Goal: Go to known website: Access a specific website the user already knows

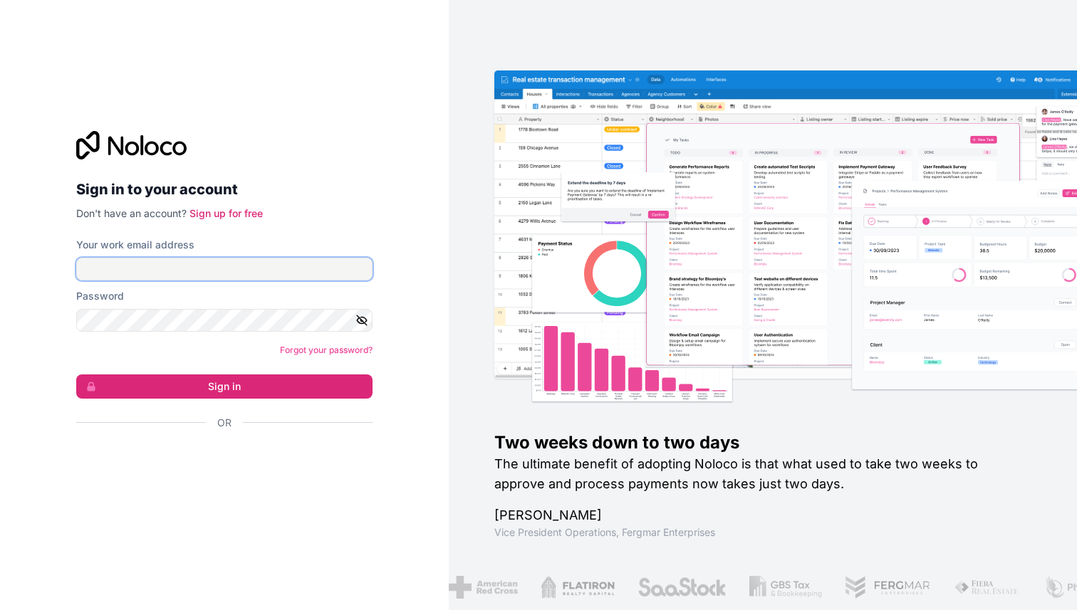
click at [210, 269] on input "Your work email address" at bounding box center [224, 269] width 296 height 23
type input "**********"
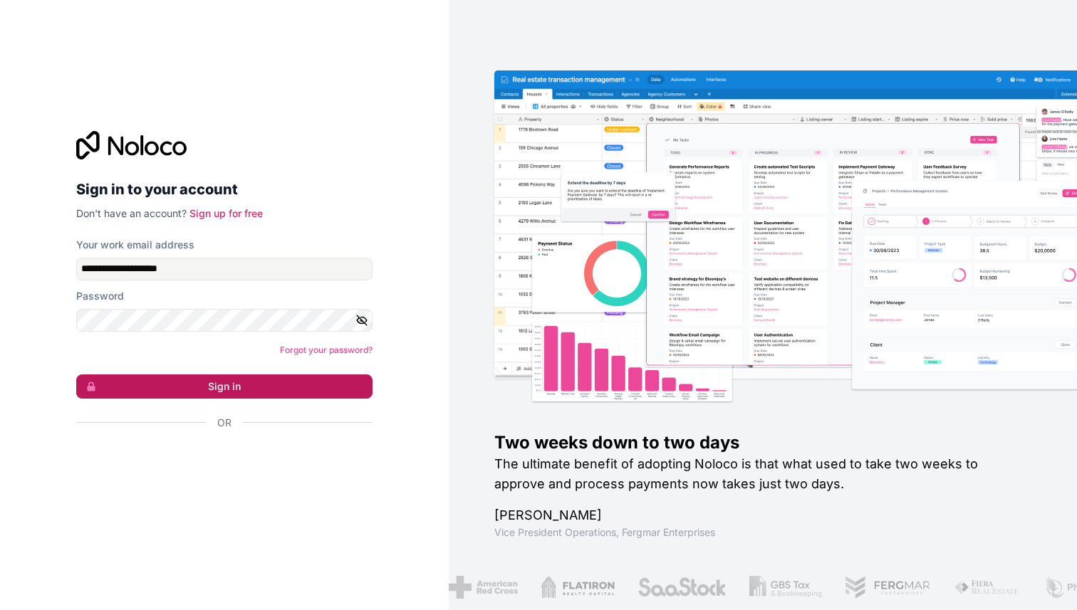
click at [200, 382] on button "Sign in" at bounding box center [224, 387] width 296 height 24
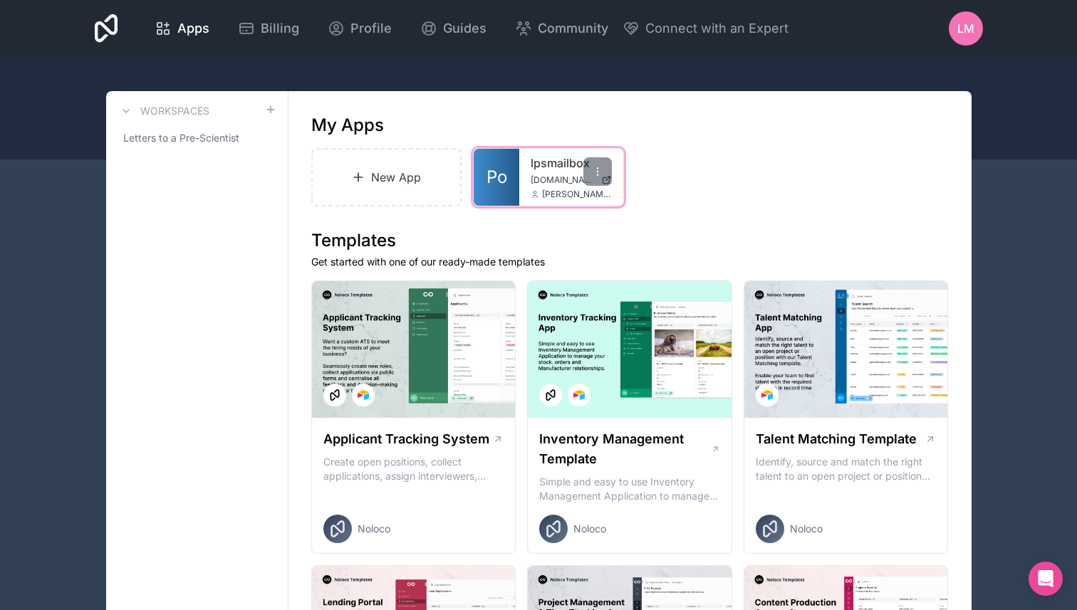
click at [542, 165] on link "lpsmailbox" at bounding box center [571, 163] width 81 height 17
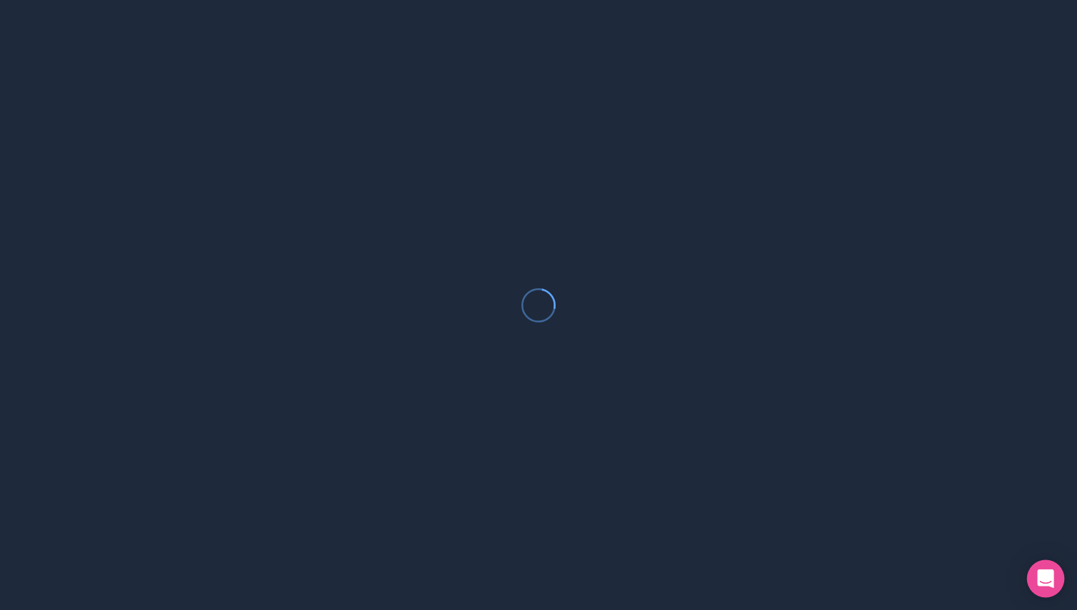
click at [1056, 569] on div "Open Intercom Messenger" at bounding box center [1046, 580] width 38 height 38
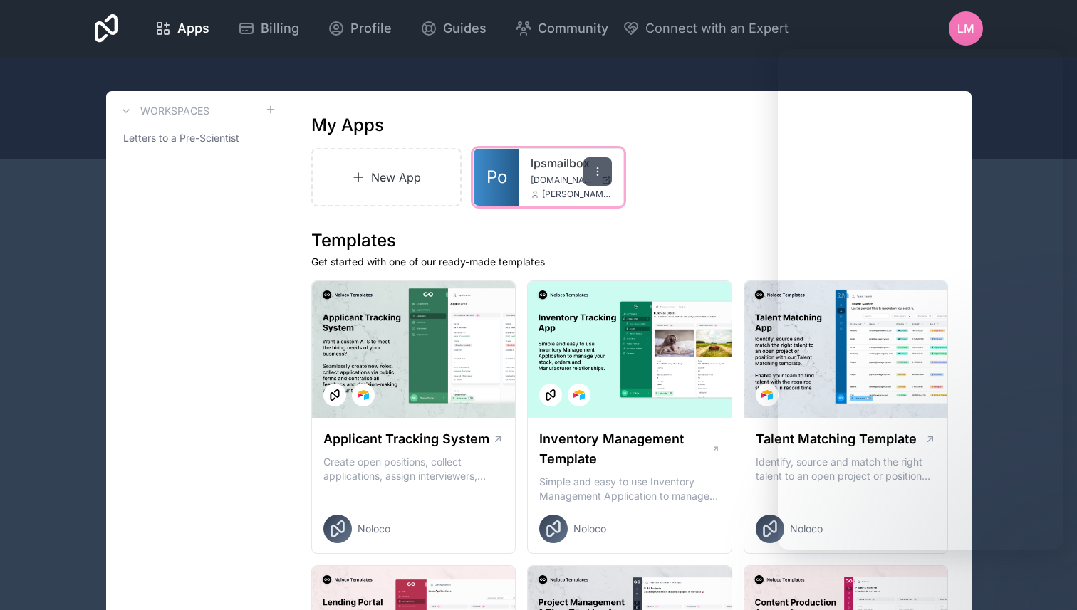
click at [599, 169] on icon at bounding box center [597, 171] width 11 height 11
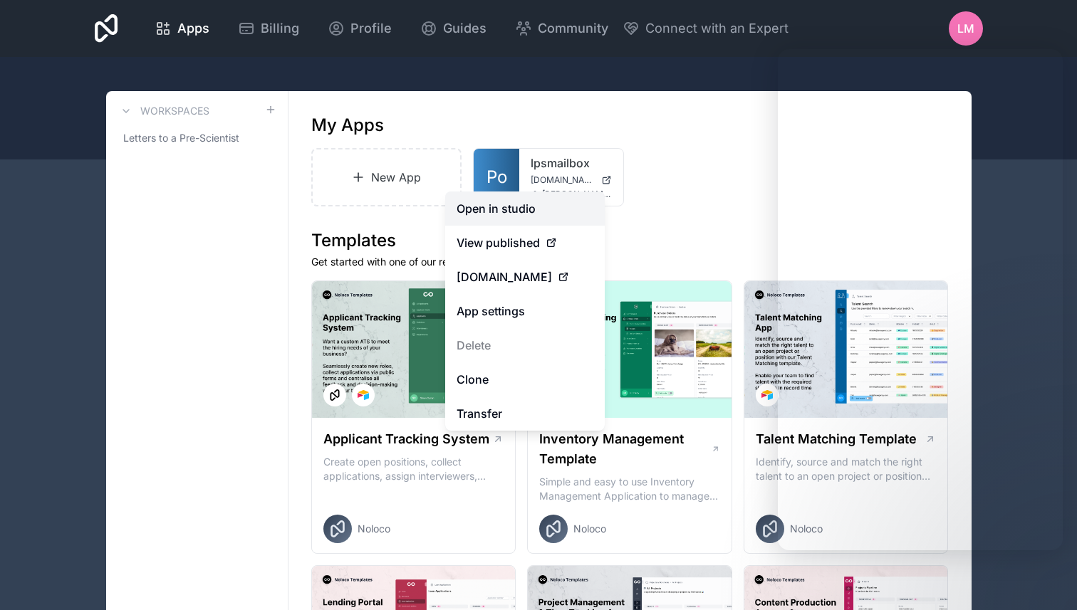
click at [529, 213] on link "Open in studio" at bounding box center [525, 209] width 160 height 34
